Goal: Use online tool/utility: Utilize a website feature to perform a specific function

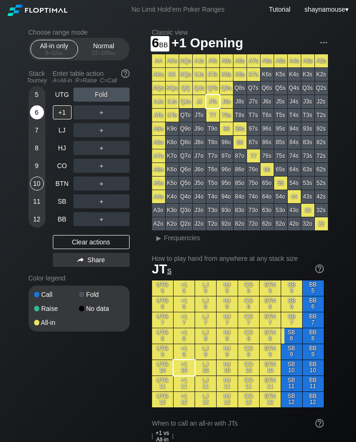
click at [36, 115] on div "6" at bounding box center [37, 112] width 14 height 14
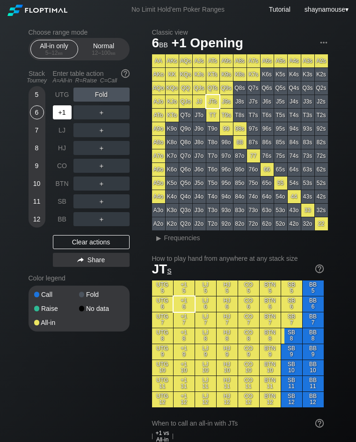
click at [62, 109] on div "+1" at bounding box center [62, 112] width 19 height 14
click at [80, 111] on div "A ✕" at bounding box center [82, 112] width 18 height 14
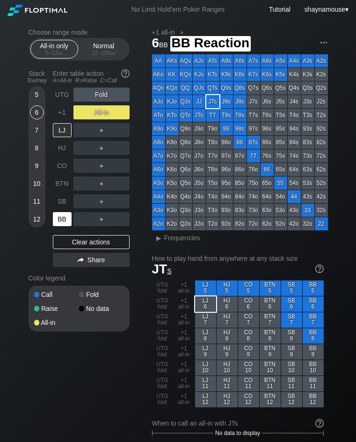
click at [61, 213] on div "BB" at bounding box center [62, 219] width 19 height 14
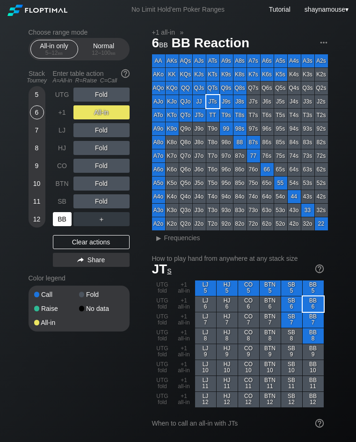
click at [61, 213] on div "BB" at bounding box center [62, 219] width 19 height 14
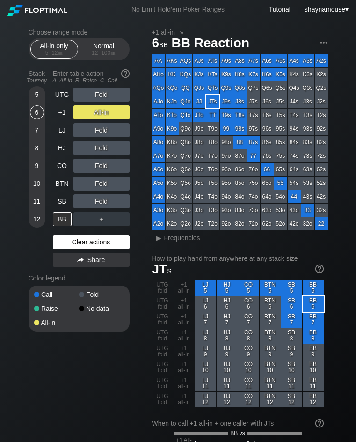
click at [109, 242] on div "Clear actions" at bounding box center [91, 242] width 77 height 14
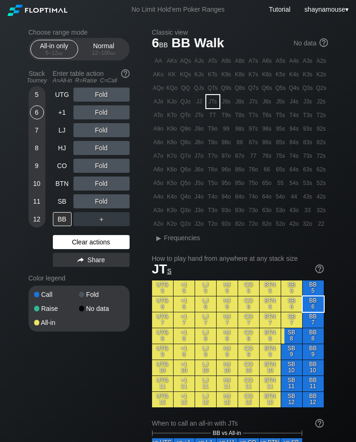
click at [109, 242] on div "Clear actions" at bounding box center [91, 242] width 77 height 14
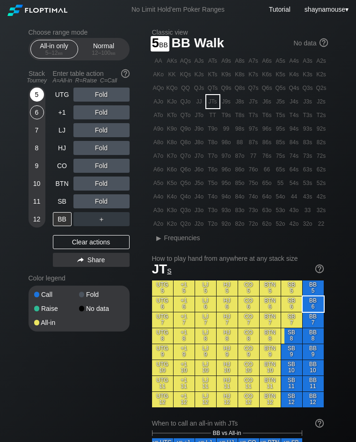
click at [39, 92] on div "5" at bounding box center [37, 95] width 14 height 14
